Goal: Find specific page/section: Find specific page/section

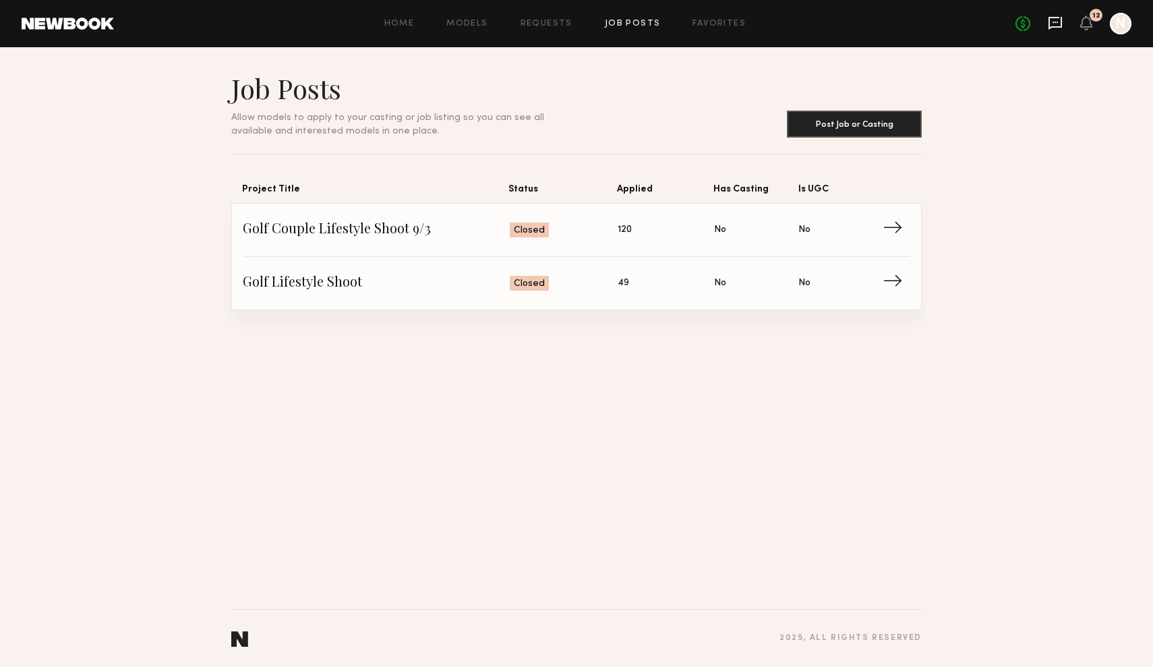
click at [1050, 26] on icon at bounding box center [1055, 23] width 15 height 15
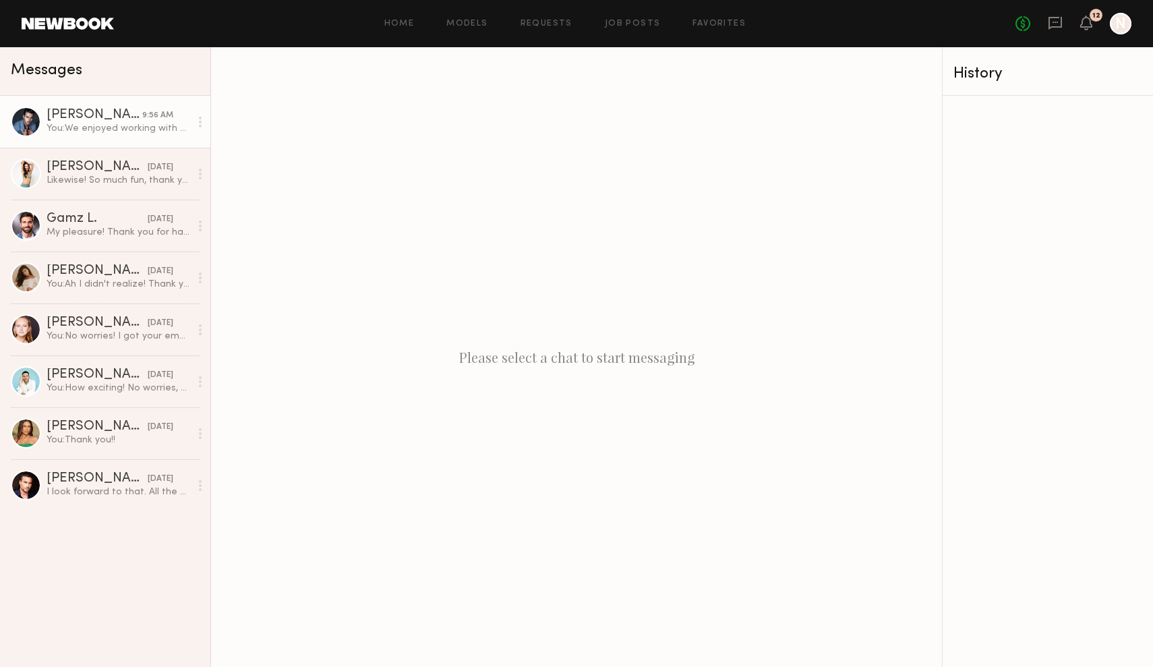
click at [34, 125] on div at bounding box center [26, 122] width 30 height 30
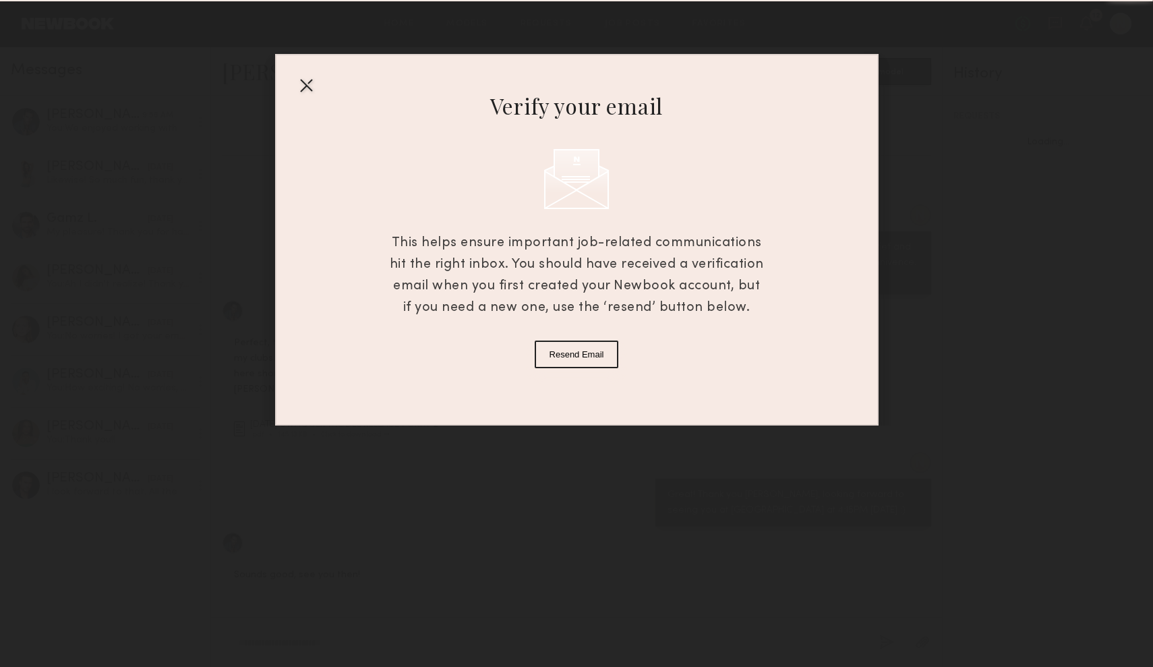
scroll to position [621, 0]
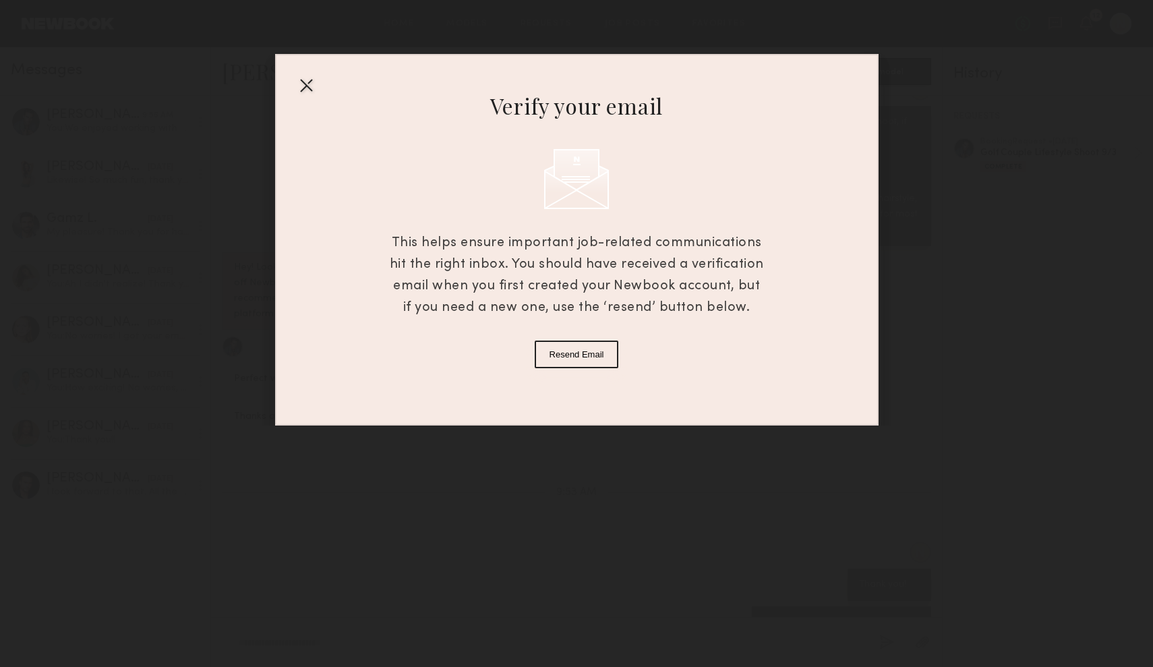
click at [304, 89] on div at bounding box center [306, 85] width 22 height 22
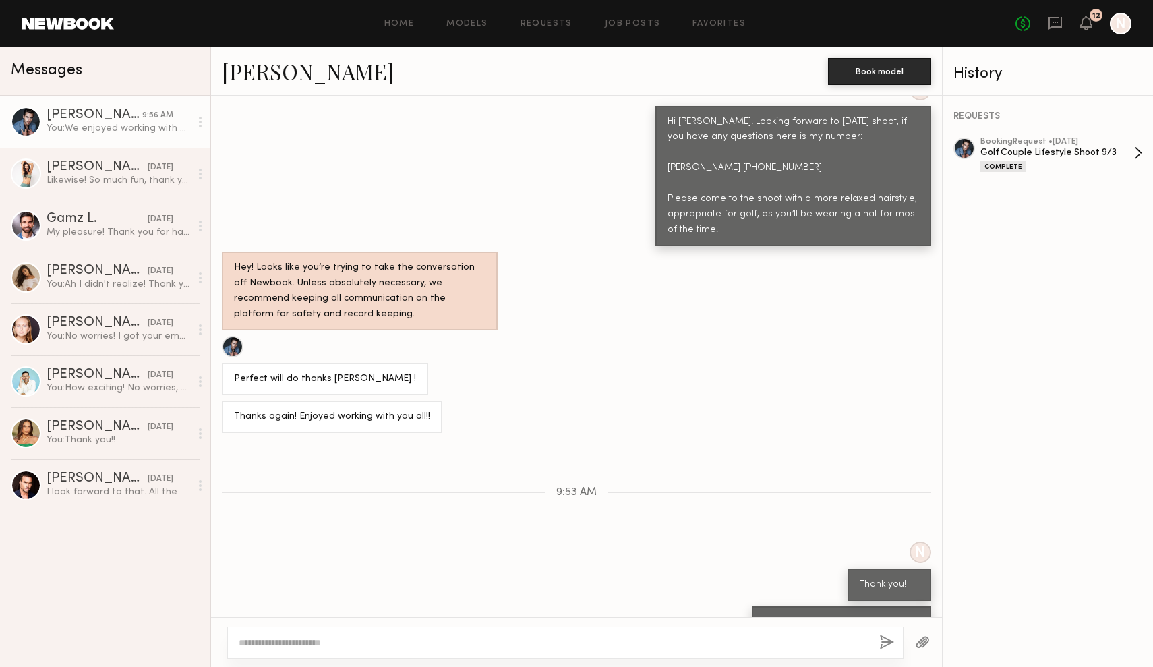
click at [1057, 146] on div "booking Request • 09/02/2025" at bounding box center [1057, 142] width 154 height 9
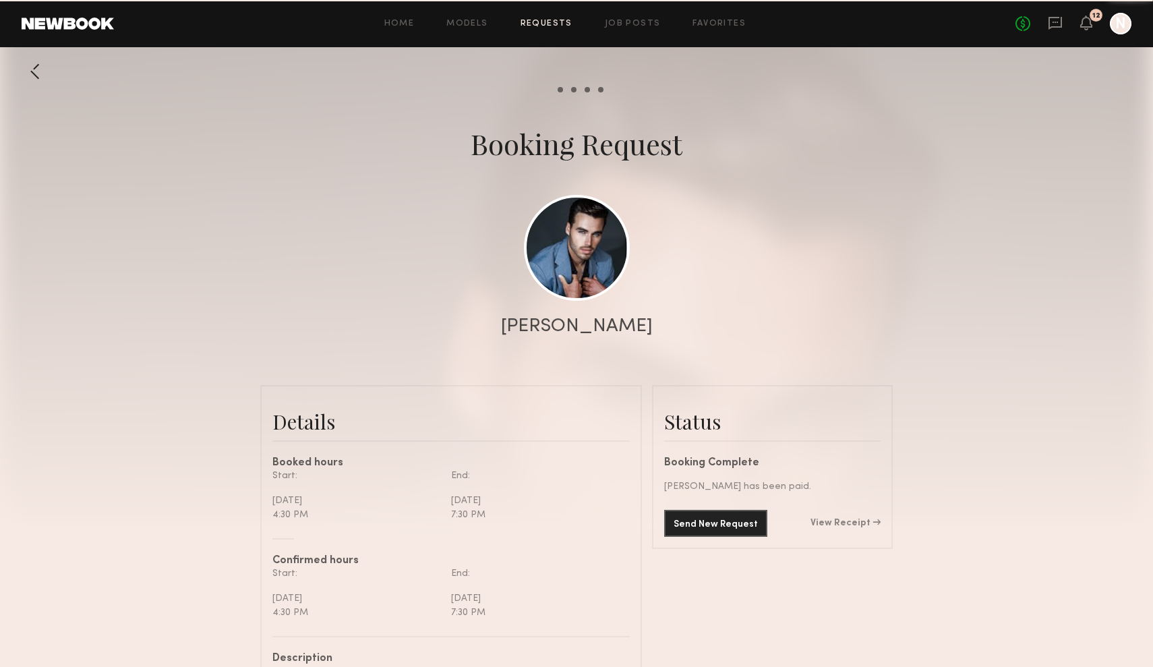
scroll to position [843, 0]
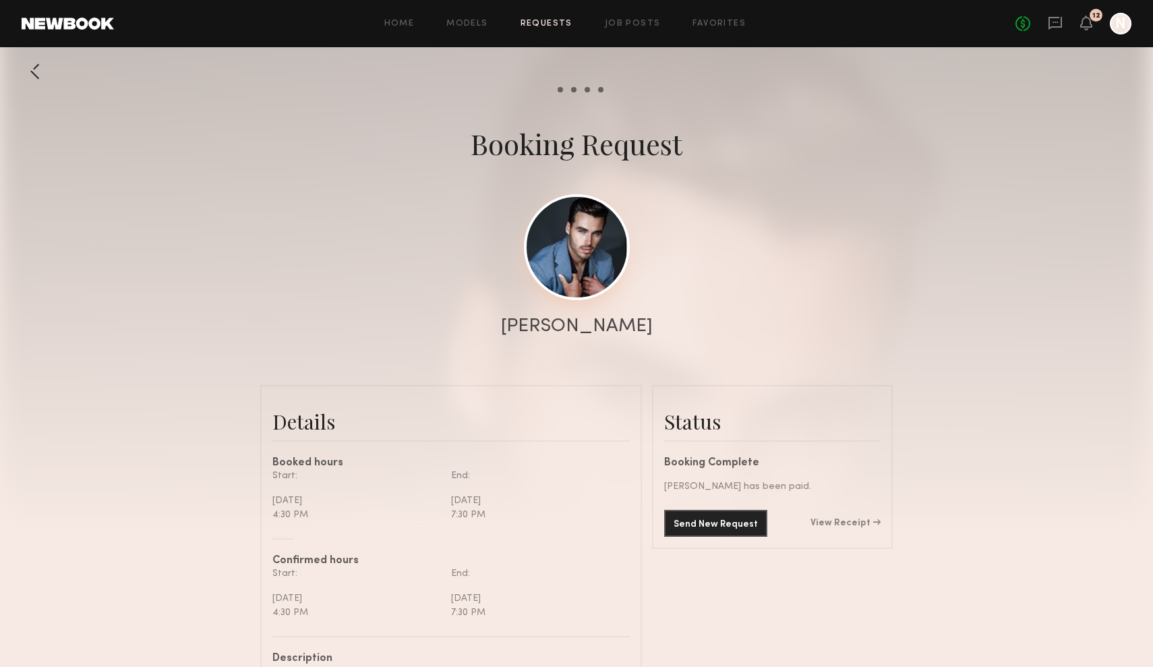
click at [596, 261] on link at bounding box center [577, 247] width 106 height 106
